Goal: Information Seeking & Learning: Learn about a topic

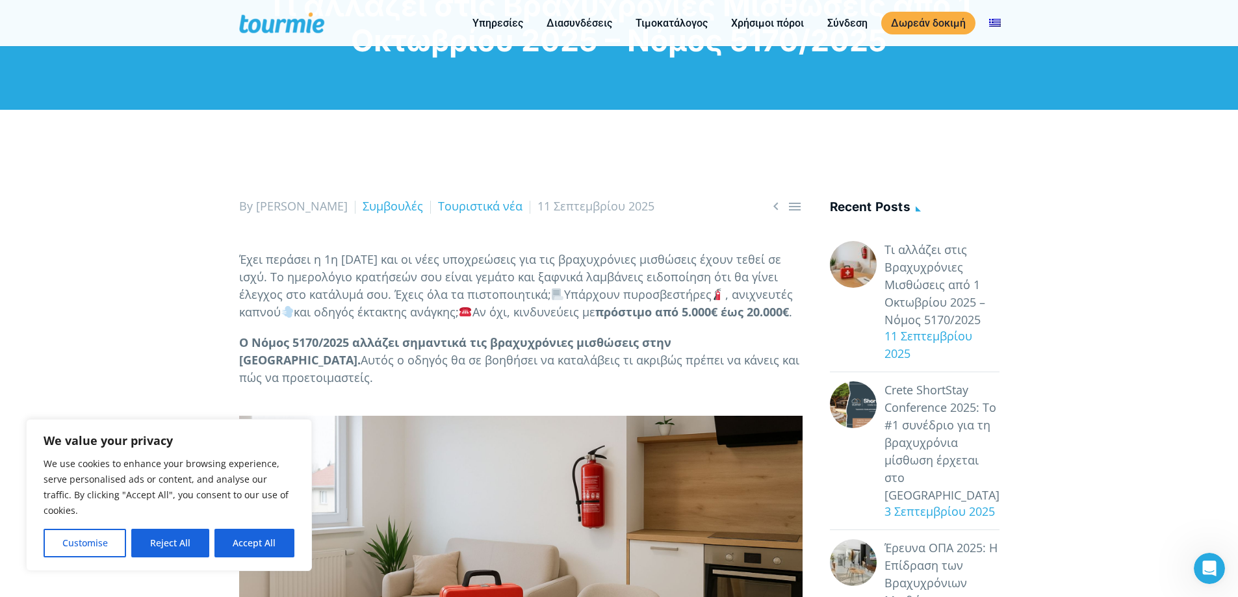
scroll to position [65, 0]
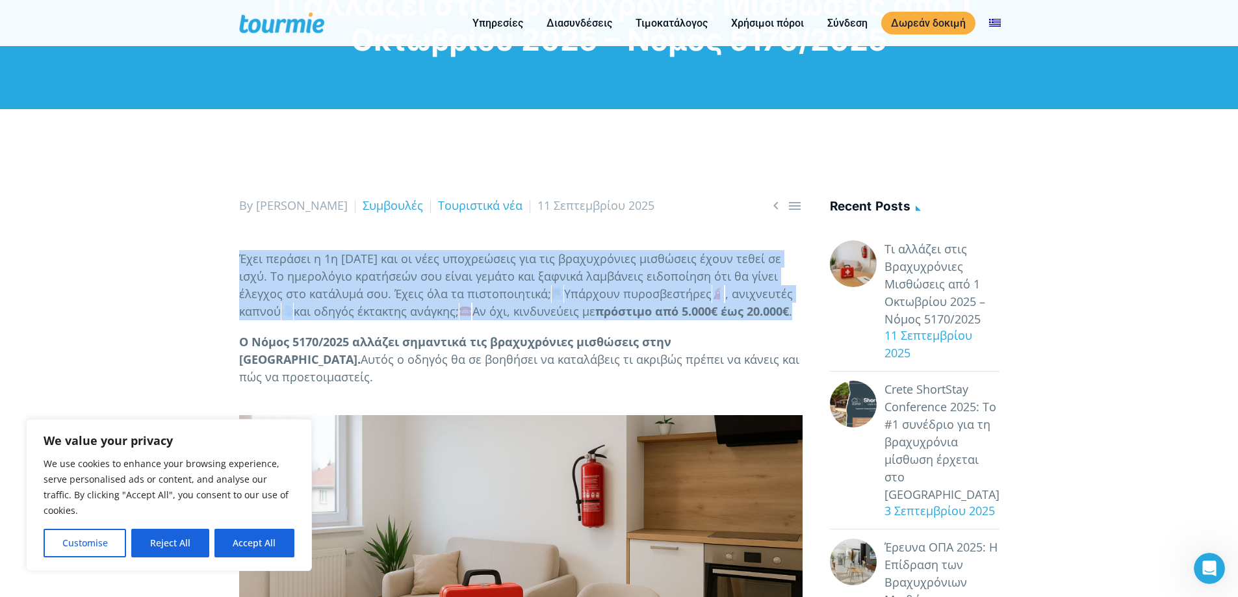
drag, startPoint x: 747, startPoint y: 178, endPoint x: 773, endPoint y: 325, distance: 149.2
click at [773, 320] on p "Έχει περάσει η 1η Οκτωβρίου 2025 και οι νέες υποχρεώσεις για τις βραχυχρόνιες μ…" at bounding box center [521, 285] width 564 height 70
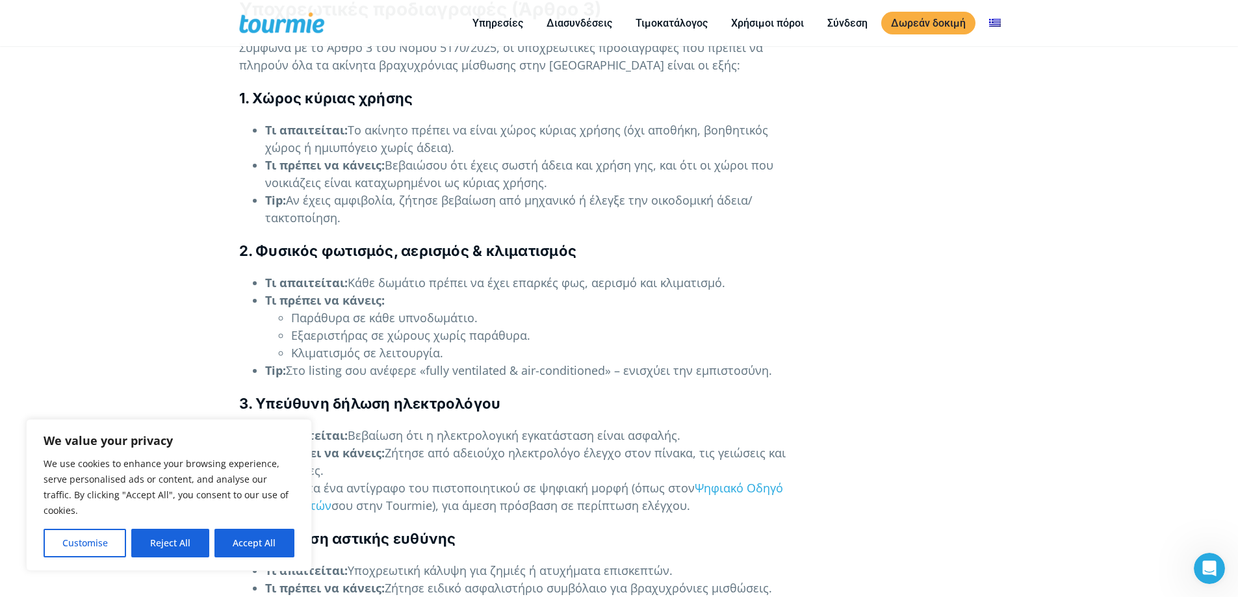
scroll to position [1901, 0]
drag, startPoint x: 680, startPoint y: 238, endPoint x: 816, endPoint y: 363, distance: 185.4
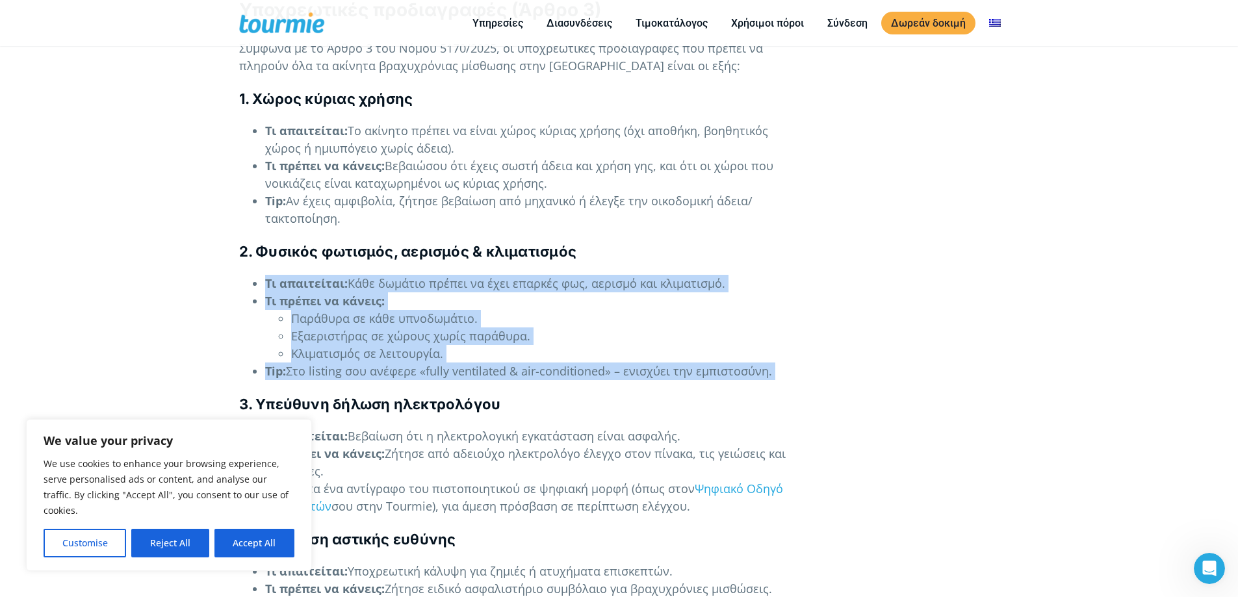
drag, startPoint x: 819, startPoint y: 363, endPoint x: 746, endPoint y: 259, distance: 127.3
click at [746, 259] on h4 "2. Φυσικός φωτισμός, αερισμός & κλιματισμός" at bounding box center [521, 252] width 564 height 20
drag, startPoint x: 746, startPoint y: 259, endPoint x: 829, endPoint y: 369, distance: 138.7
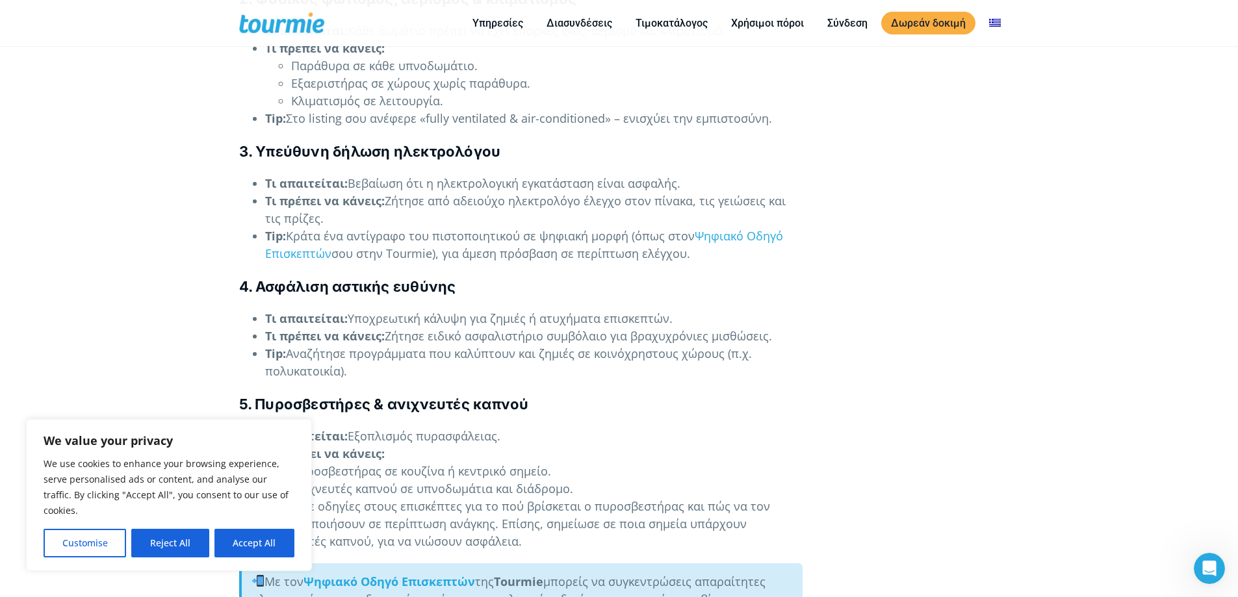
scroll to position [2161, 0]
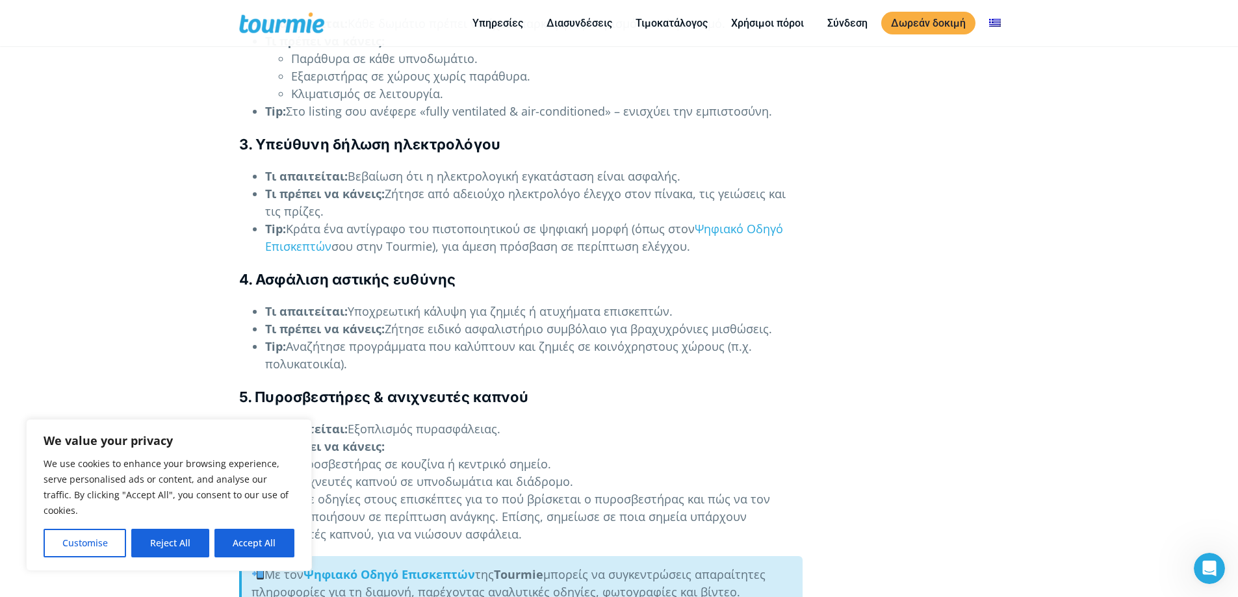
drag, startPoint x: 797, startPoint y: 146, endPoint x: 749, endPoint y: 243, distance: 108.1
click at [749, 243] on li "Tip: Κράτα ένα αντίγραφο του πιστοποιητικού σε ψηφιακή μορφή (όπως στον Ψηφιακό…" at bounding box center [534, 237] width 538 height 35
drag, startPoint x: 726, startPoint y: 242, endPoint x: 721, endPoint y: 143, distance: 99.6
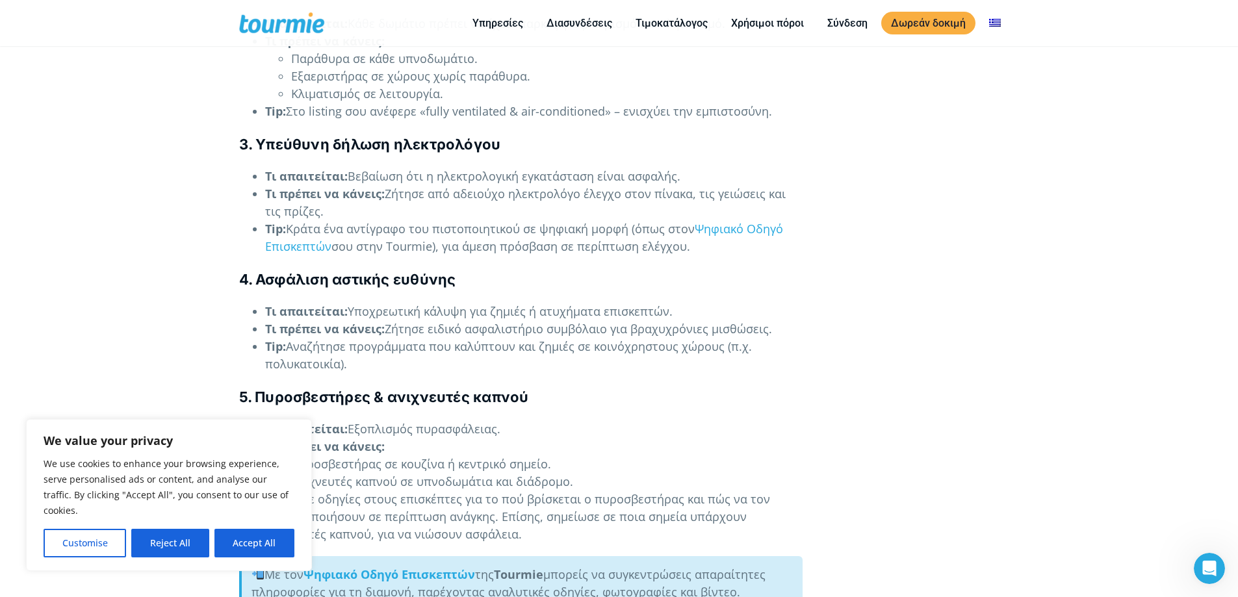
click at [722, 143] on h4 "3. Υπεύθυνη δήλωση ηλεκτρολόγου" at bounding box center [521, 145] width 564 height 20
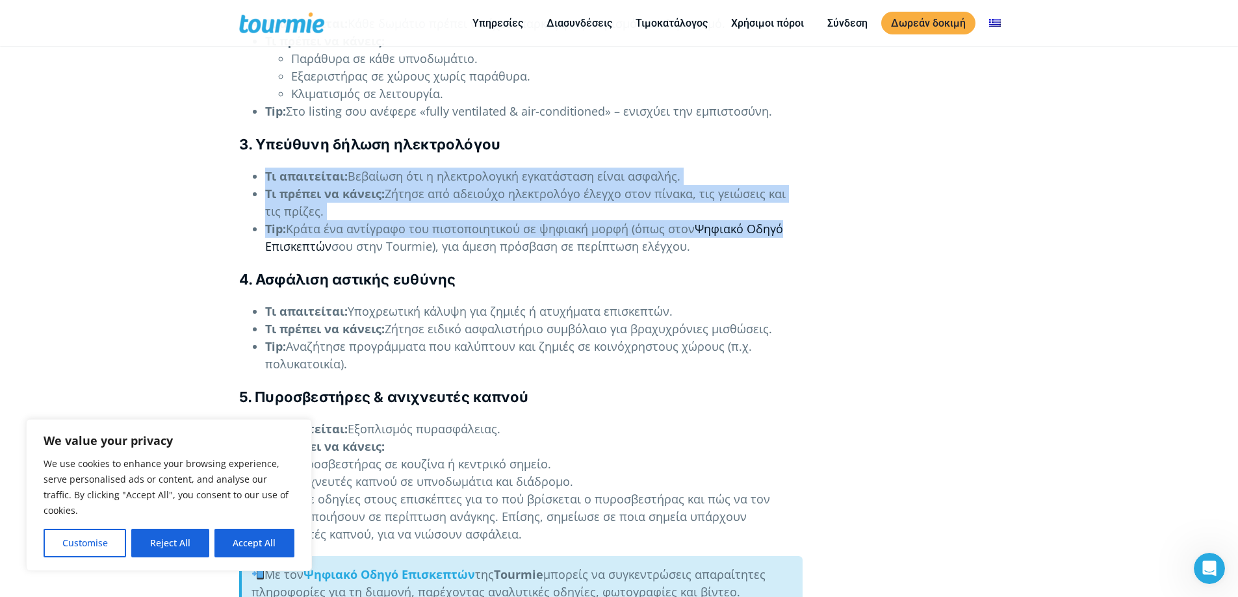
drag, startPoint x: 722, startPoint y: 143, endPoint x: 768, endPoint y: 235, distance: 102.6
click at [768, 235] on link "Ψηφιακό Οδηγό Επισκεπτών" at bounding box center [524, 237] width 518 height 33
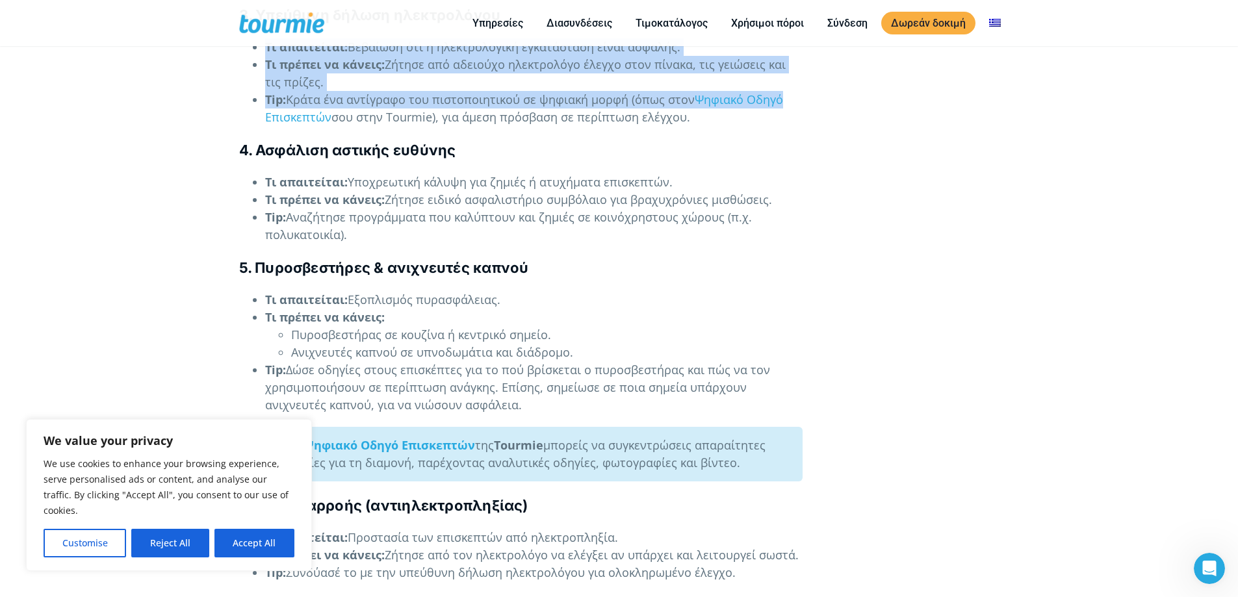
scroll to position [2291, 0]
drag, startPoint x: 623, startPoint y: 176, endPoint x: 644, endPoint y: 235, distance: 63.3
click at [644, 235] on ul "Τι απαιτείται: Υποχρεωτική κάλυψη για ζημιές ή ατυχήματα επισκεπτών. Τι πρέπει …" at bounding box center [521, 208] width 564 height 70
click at [644, 235] on li "Tip: Αναζήτησε προγράμματα που καλύπτουν και ζημιές σε κοινόχρηστους χώρους (π.…" at bounding box center [534, 225] width 538 height 35
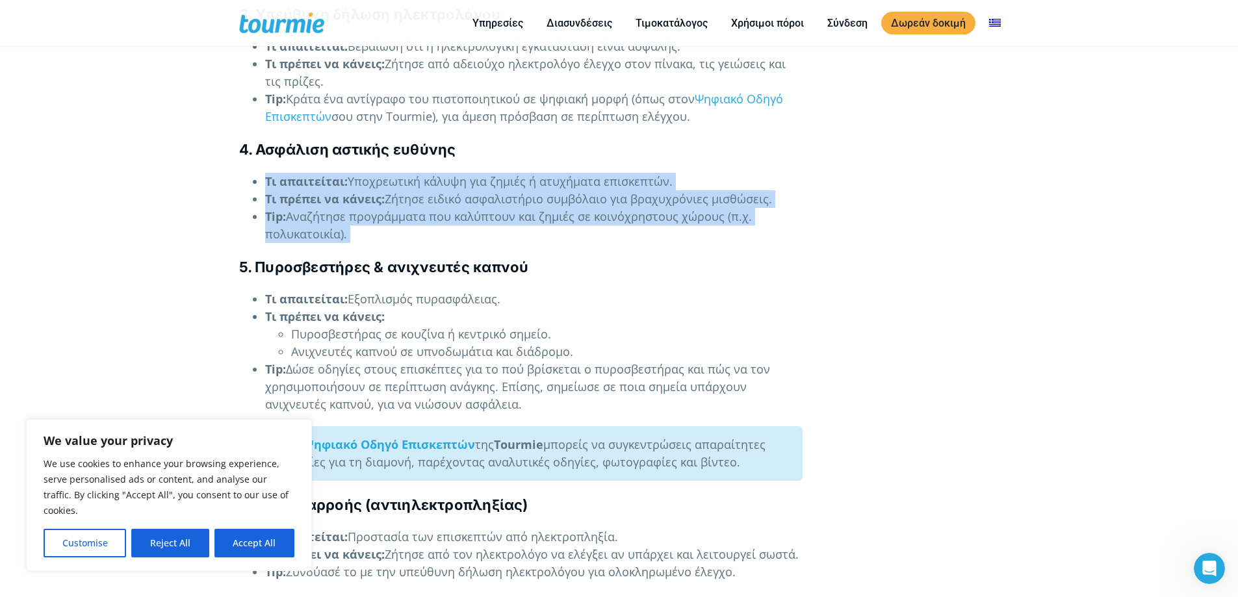
drag, startPoint x: 644, startPoint y: 235, endPoint x: 834, endPoint y: 151, distance: 208.4
drag, startPoint x: 834, startPoint y: 151, endPoint x: 828, endPoint y: 242, distance: 91.2
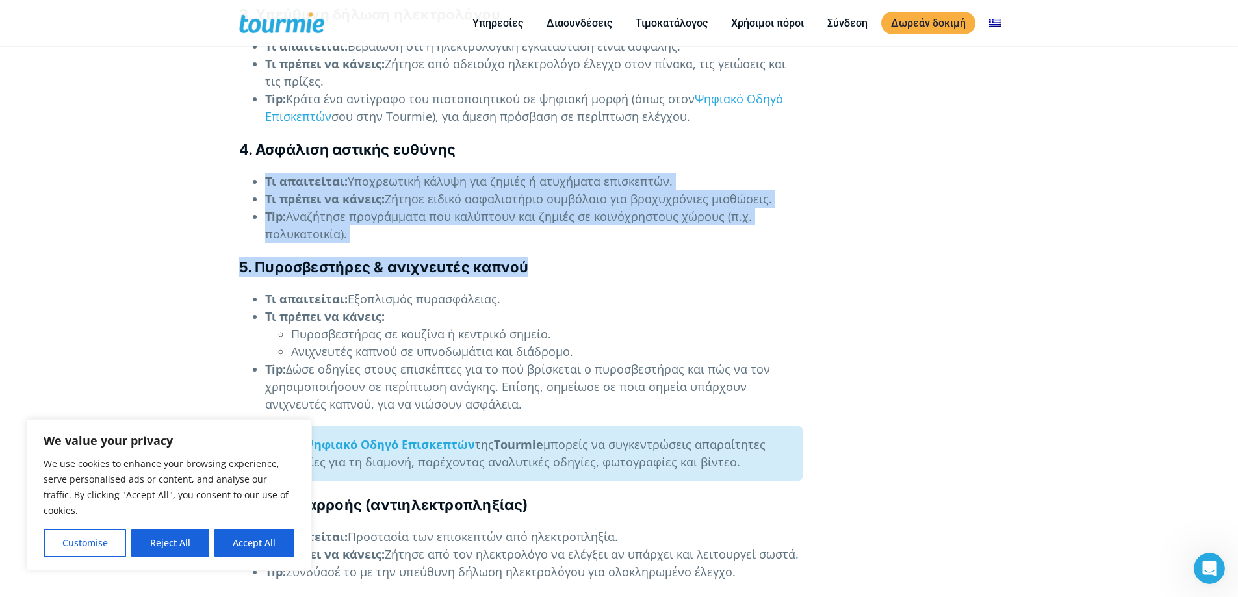
drag, startPoint x: 719, startPoint y: 259, endPoint x: 662, endPoint y: 152, distance: 121.6
click at [662, 152] on h4 "4. Ασφάλιση αστικής ευθύνης" at bounding box center [521, 150] width 564 height 20
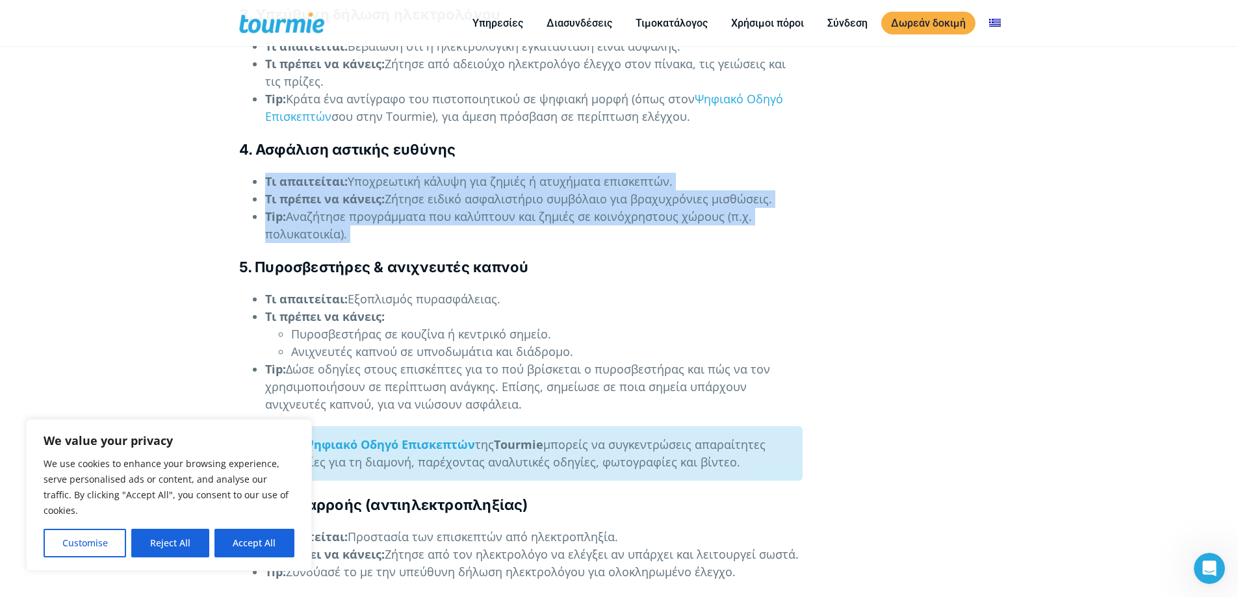
drag, startPoint x: 662, startPoint y: 152, endPoint x: 690, endPoint y: 242, distance: 94.0
click at [690, 242] on li "Tip: Αναζήτησε προγράμματα που καλύπτουν και ζημιές σε κοινόχρηστους χώρους (π.…" at bounding box center [534, 225] width 538 height 35
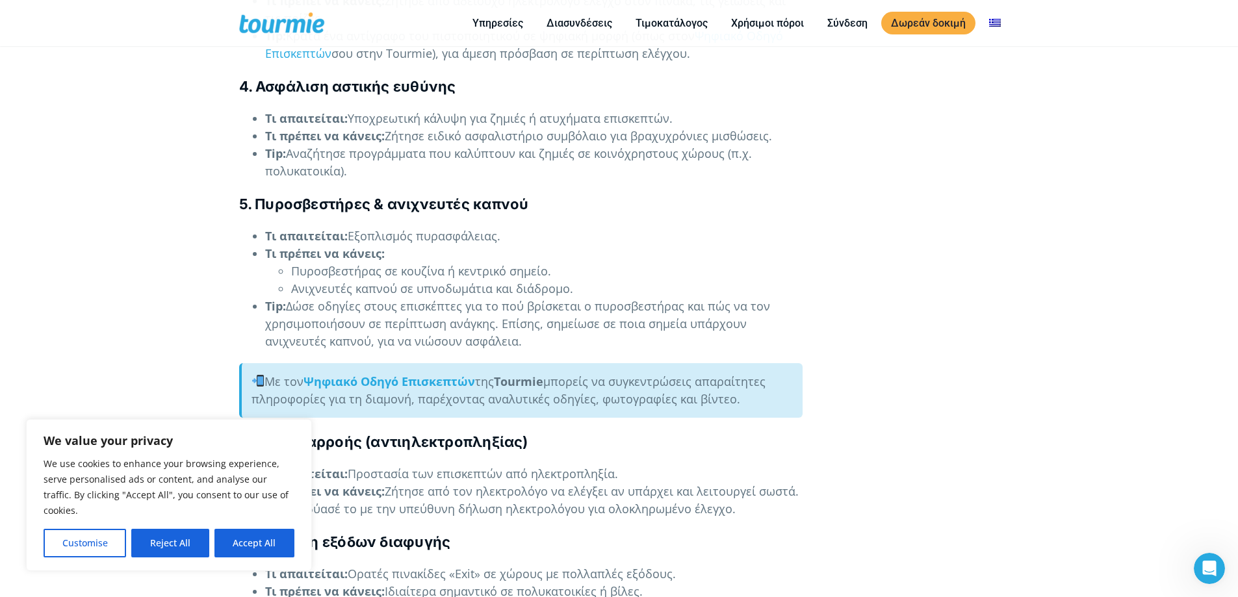
scroll to position [2356, 0]
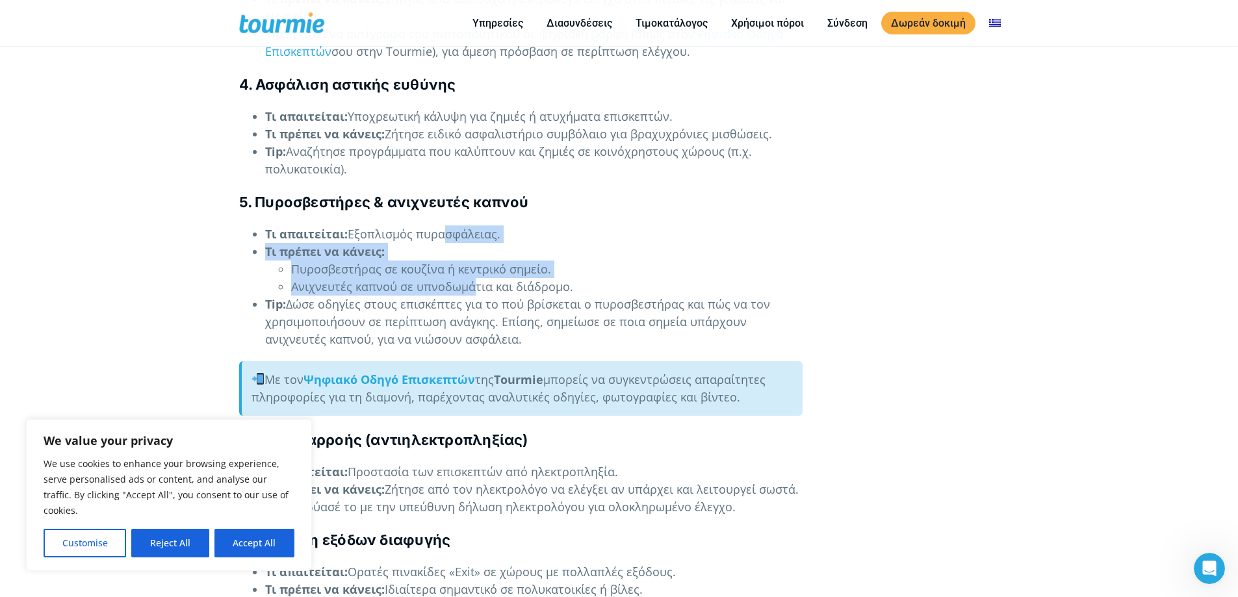
drag, startPoint x: 439, startPoint y: 224, endPoint x: 474, endPoint y: 292, distance: 76.2
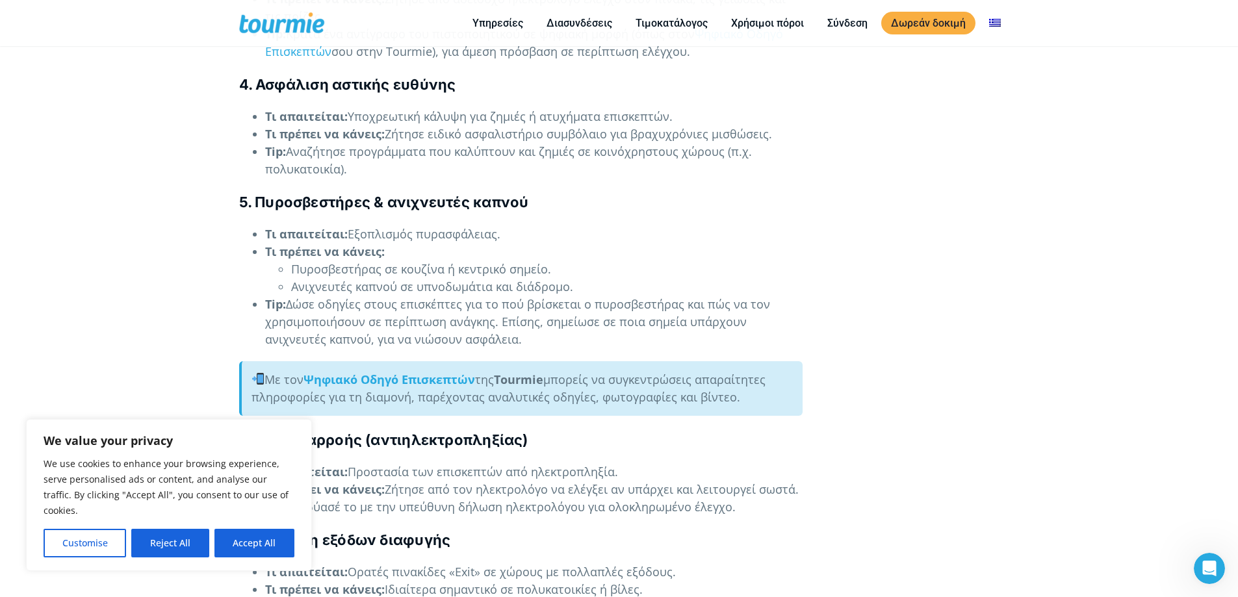
click at [265, 211] on h4 "5. Πυροσβεστήρες & ανιχνευτές καπνού" at bounding box center [521, 202] width 564 height 20
drag, startPoint x: 255, startPoint y: 214, endPoint x: 631, endPoint y: 333, distance: 393.5
click at [631, 333] on li "Tip: Δώσε οδηγίες στους επισκέπτες για το πού βρίσκεται ο πυροσβεστήρας και πώς…" at bounding box center [534, 322] width 538 height 53
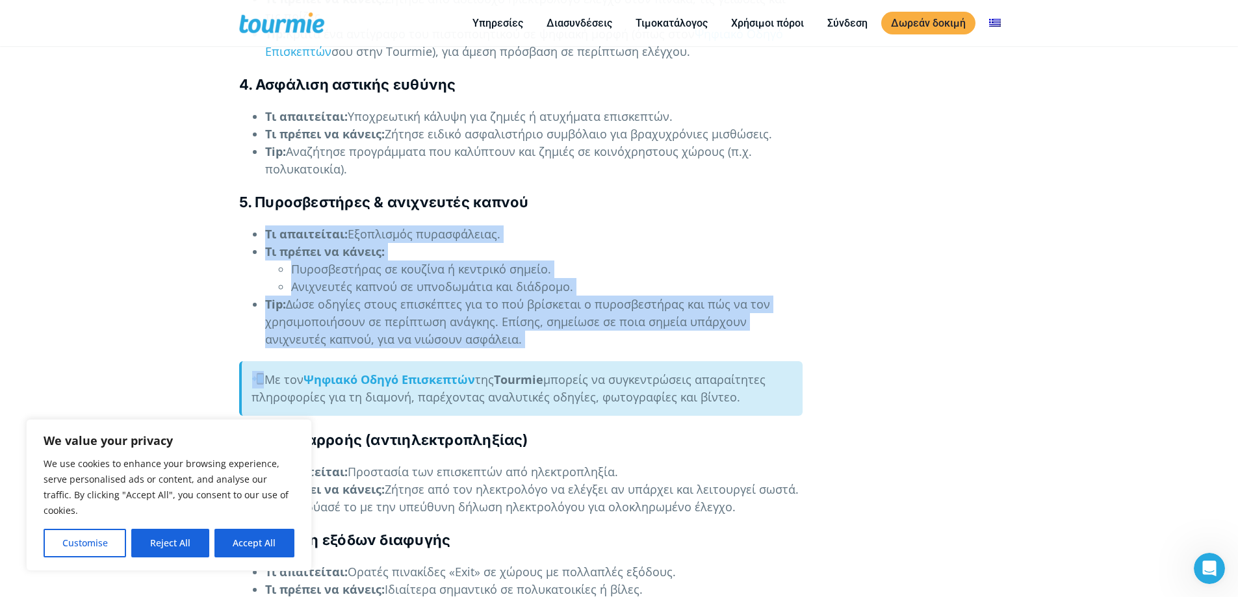
drag, startPoint x: 631, startPoint y: 333, endPoint x: 252, endPoint y: 231, distance: 392.3
click at [252, 231] on ul "Τι απαιτείται: Εξοπλισμός πυρασφάλειας. Τι πρέπει να κάνεις: Πυροσβεστήρας σε κ…" at bounding box center [521, 287] width 564 height 123
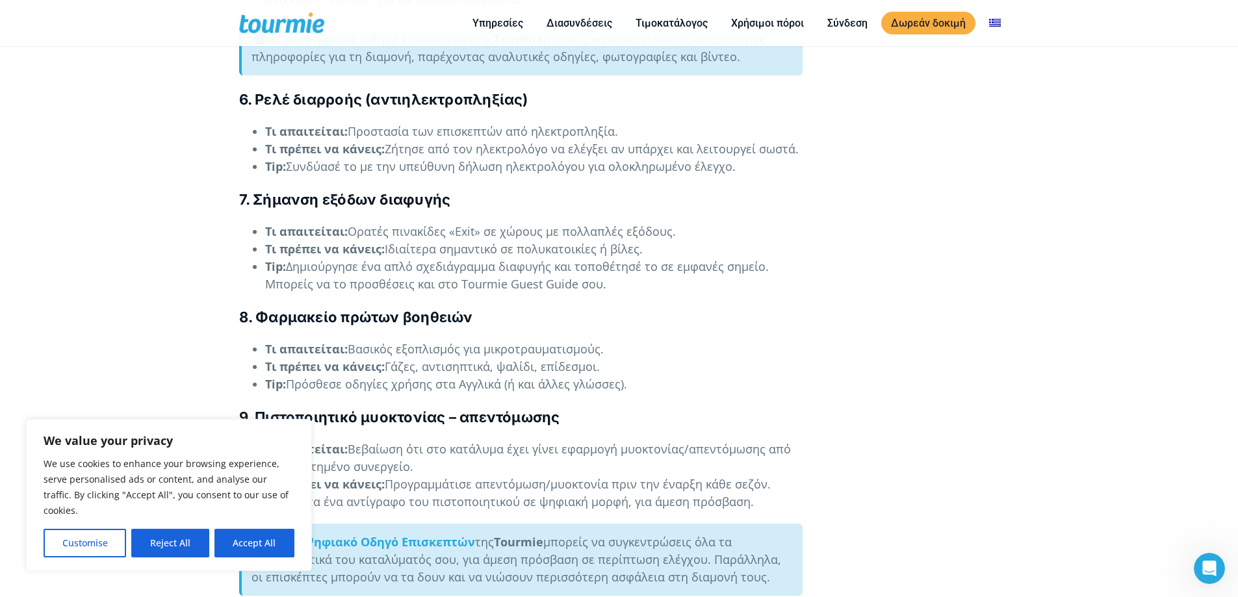
scroll to position [2695, 0]
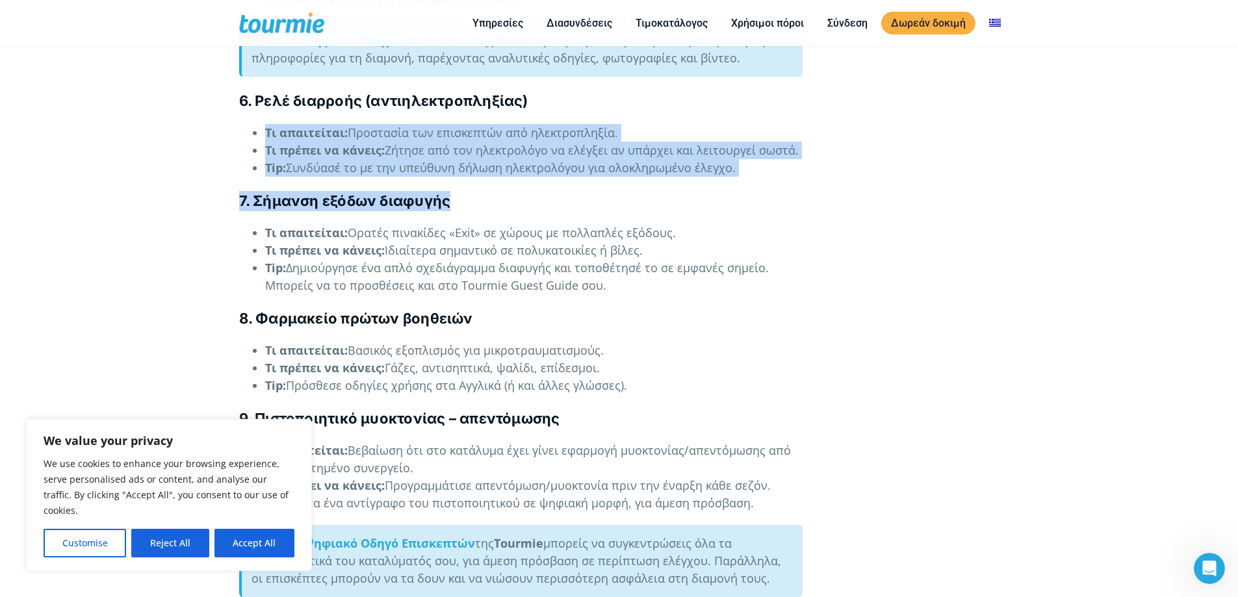
drag, startPoint x: 738, startPoint y: 101, endPoint x: 815, endPoint y: 180, distance: 109.9
click at [815, 180] on div "  By Nikoleta Συμβουλές Τουριστικά νέα 11 Σεπτεμβρίου 2025 Έχει περάσει η 1η …" at bounding box center [521, 410] width 591 height 5687
click at [814, 180] on div "  By Nikoleta Συμβουλές Τουριστικά νέα 11 Σεπτεμβρίου 2025 Έχει περάσει η 1η …" at bounding box center [521, 410] width 591 height 5687
drag, startPoint x: 793, startPoint y: 173, endPoint x: 715, endPoint y: 107, distance: 102.0
click at [715, 107] on div "Έχει περάσει η 1η Οκτωβρίου 2025 και οι νέες υποχρεώσεις για τις βραχυχρόνιες μ…" at bounding box center [521, 205] width 564 height 5171
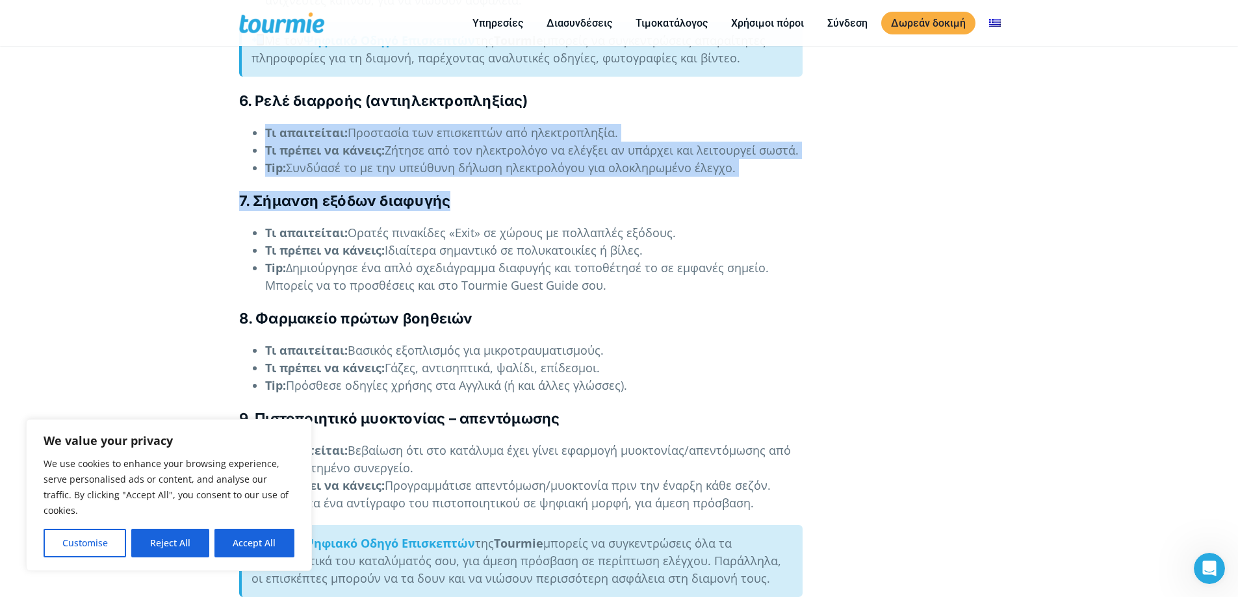
click at [715, 107] on h4 "6. Ρελέ διαρροής (αντιηλεκτροπληξίας)" at bounding box center [521, 101] width 564 height 20
drag, startPoint x: 717, startPoint y: 105, endPoint x: 768, endPoint y: 169, distance: 81.9
click at [768, 169] on div "Έχει περάσει η 1η Οκτωβρίου 2025 και οι νέες υποχρεώσεις για τις βραχυχρόνιες μ…" at bounding box center [521, 205] width 564 height 5171
click at [768, 167] on li "Tip: Συνδύασέ το με την υπεύθυνη δήλωση ηλεκτρολόγου για ολοκληρωμένο έλεγχο." at bounding box center [534, 168] width 538 height 18
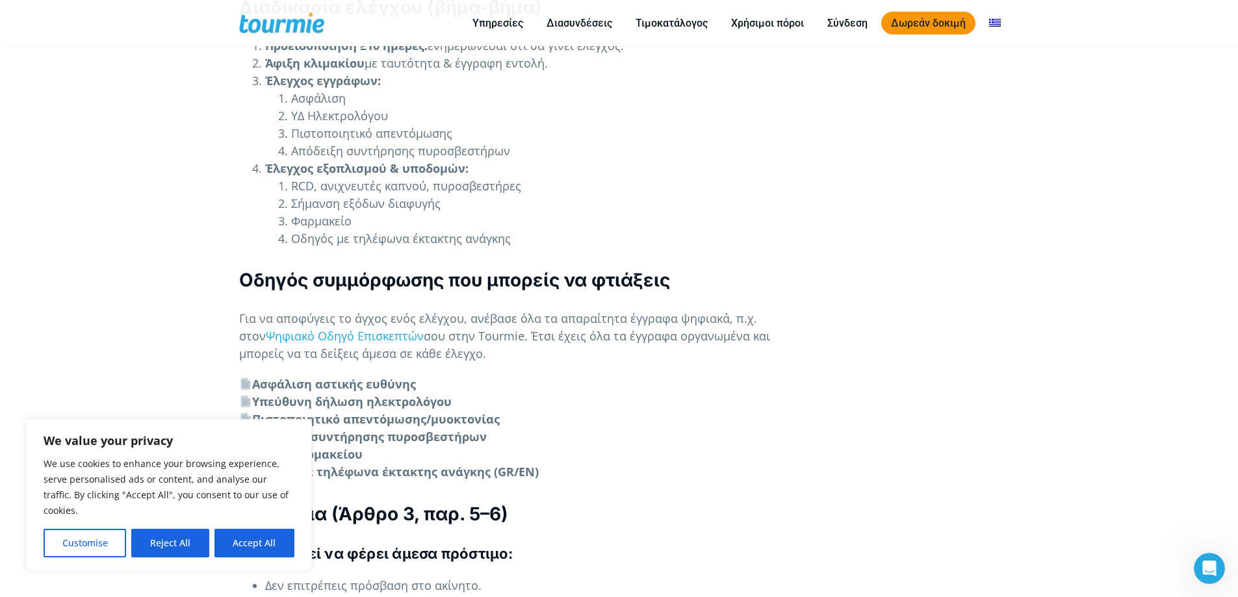
scroll to position [4082, 0]
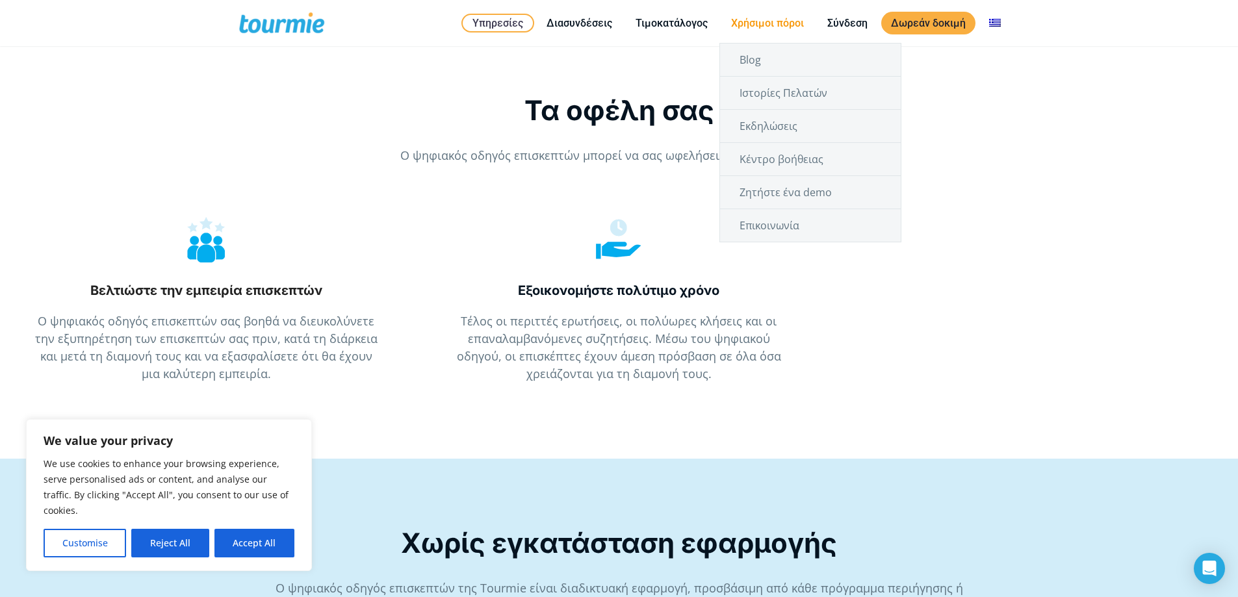
scroll to position [1697, 0]
